Goal: Check status: Check status

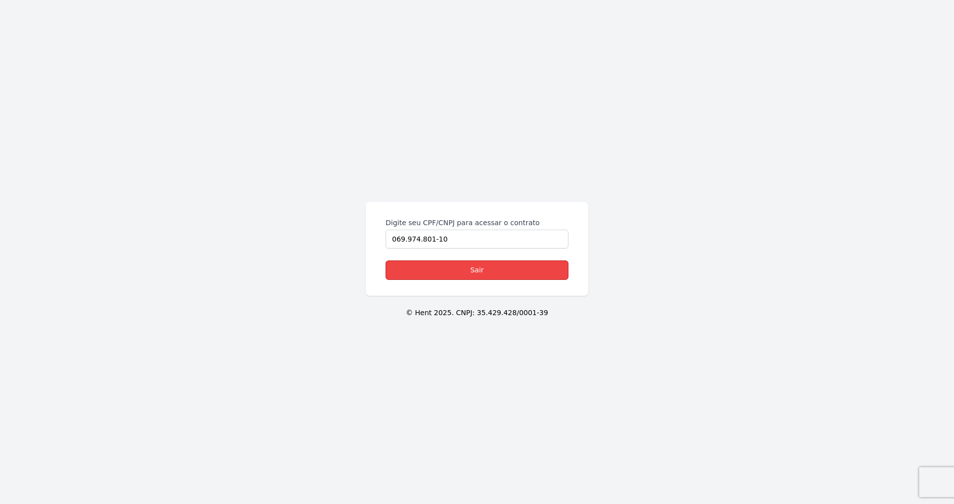
click at [471, 274] on link "Sair" at bounding box center [476, 269] width 183 height 19
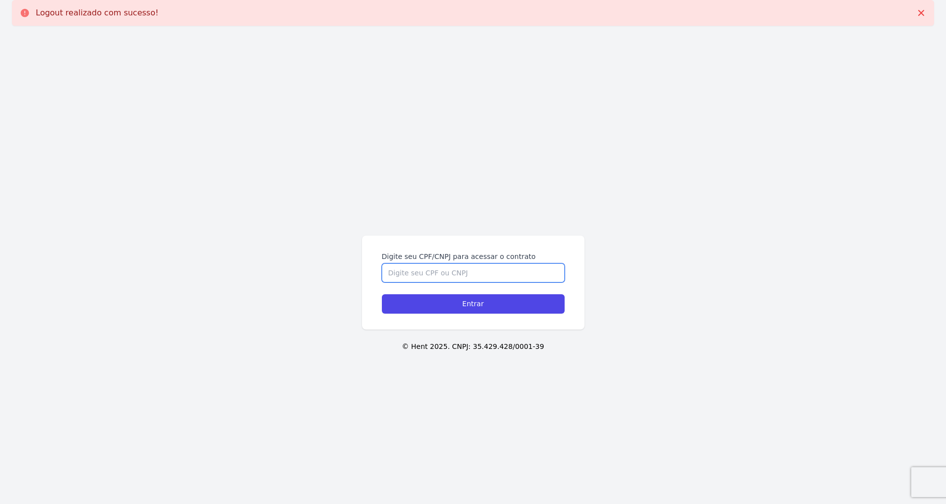
click at [470, 280] on input "Digite seu CPF/CNPJ para acessar o contrato" at bounding box center [473, 272] width 183 height 19
type input "06997480110"
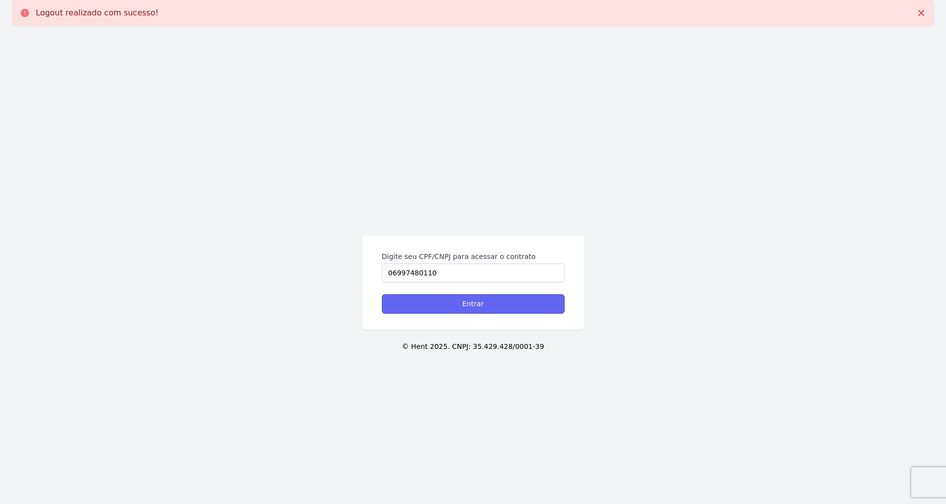
click at [488, 305] on input "Entrar" at bounding box center [473, 303] width 183 height 19
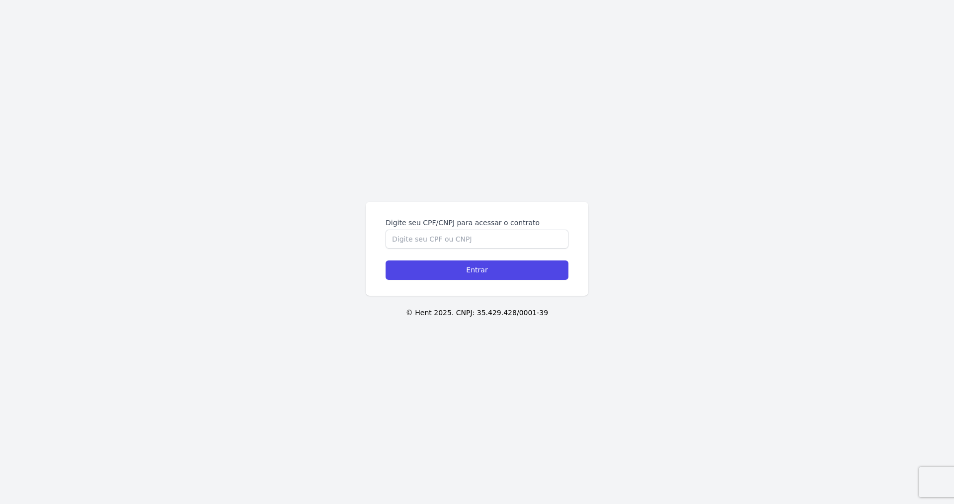
click at [448, 249] on form "Digite seu CPF/CNPJ para acessar o contrato Entrar" at bounding box center [476, 249] width 183 height 62
click at [448, 239] on input "Digite seu CPF/CNPJ para acessar o contrato" at bounding box center [476, 238] width 183 height 19
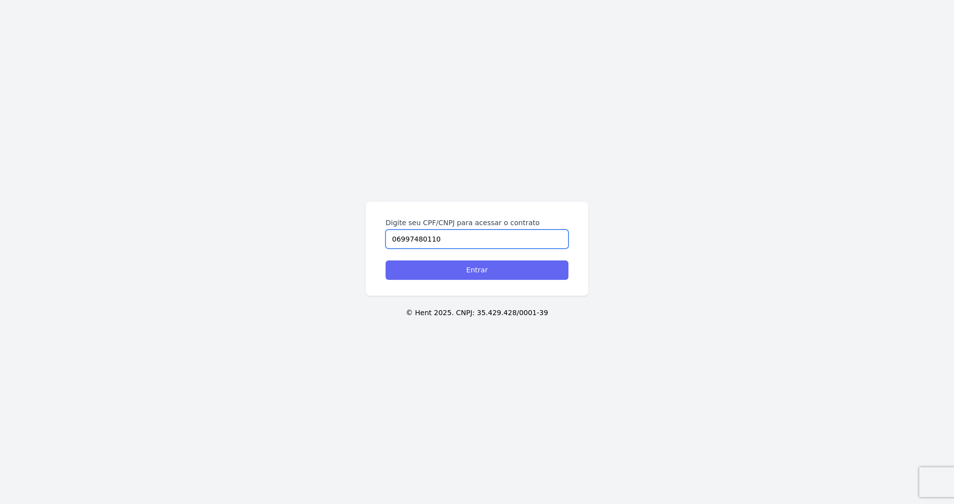
type input "06997480110"
click at [448, 275] on input "Entrar" at bounding box center [476, 269] width 183 height 19
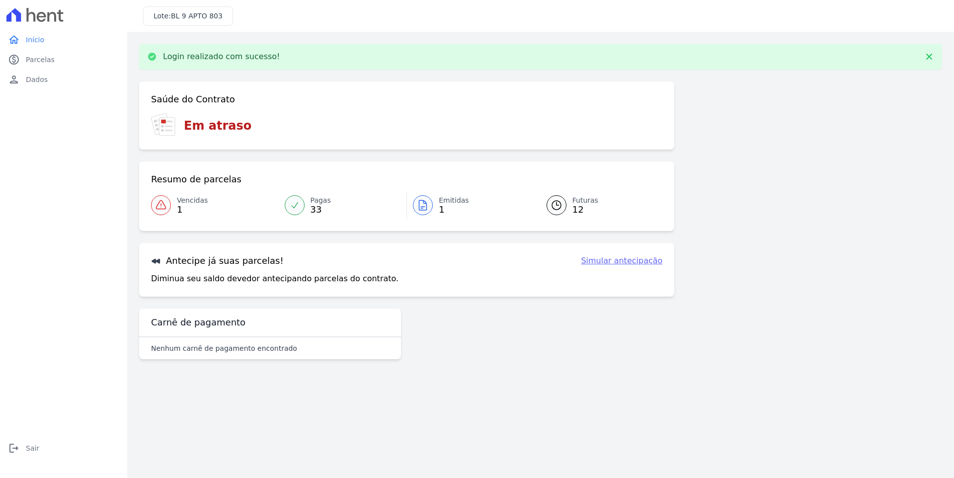
click at [184, 199] on span "Vencidas" at bounding box center [192, 200] width 31 height 10
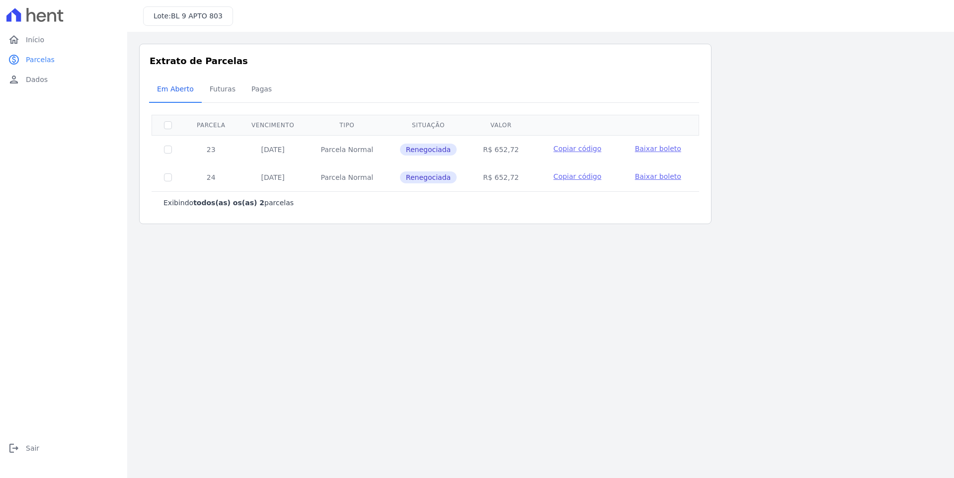
click at [668, 150] on span "Baixar boleto" at bounding box center [658, 149] width 46 height 8
